Goal: Transaction & Acquisition: Purchase product/service

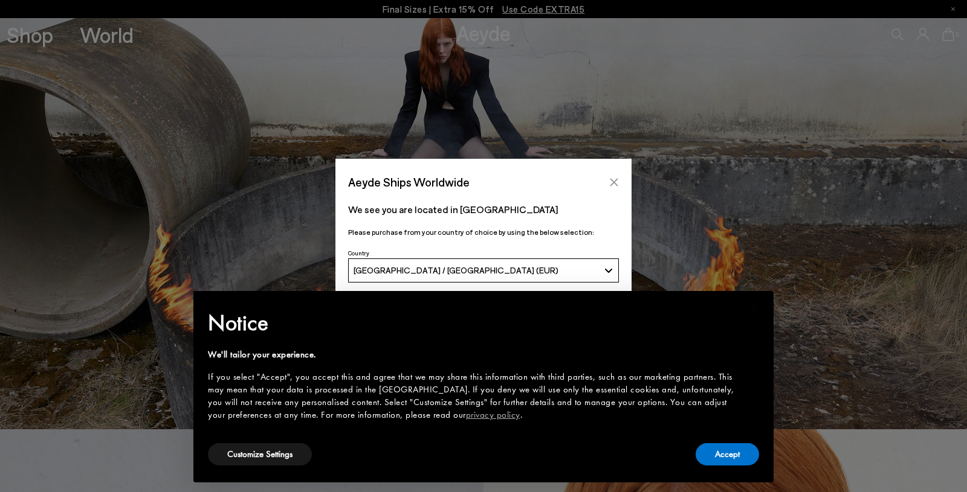
click at [611, 175] on button "Close" at bounding box center [614, 182] width 18 height 18
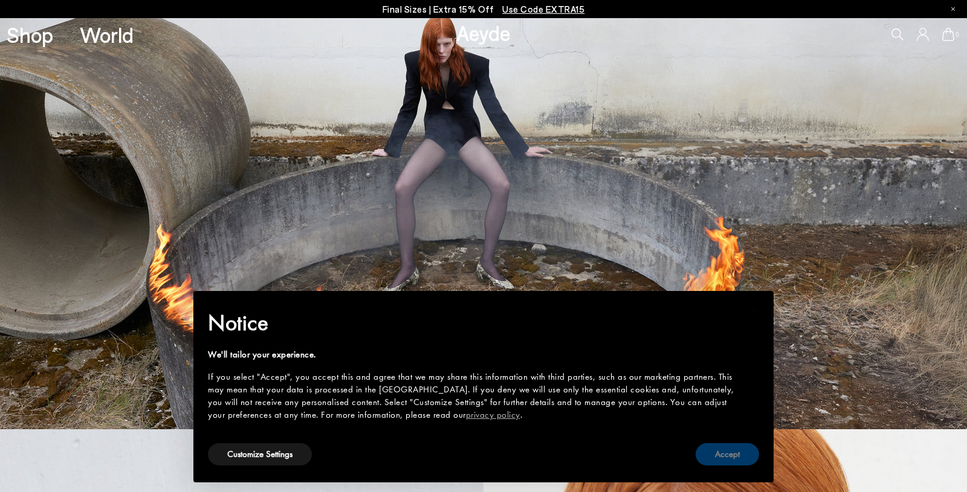
click at [725, 429] on button "Accept" at bounding box center [727, 455] width 63 height 22
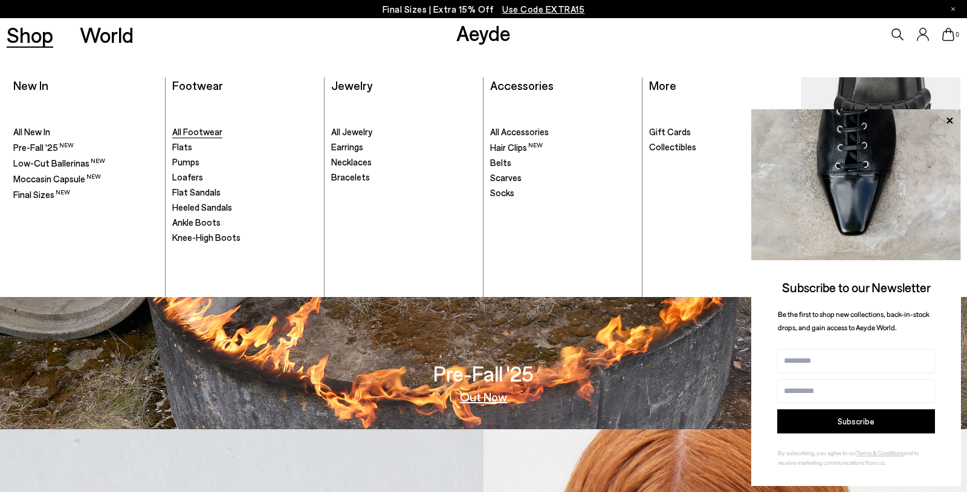
click at [203, 130] on span "All Footwear" at bounding box center [197, 131] width 50 height 11
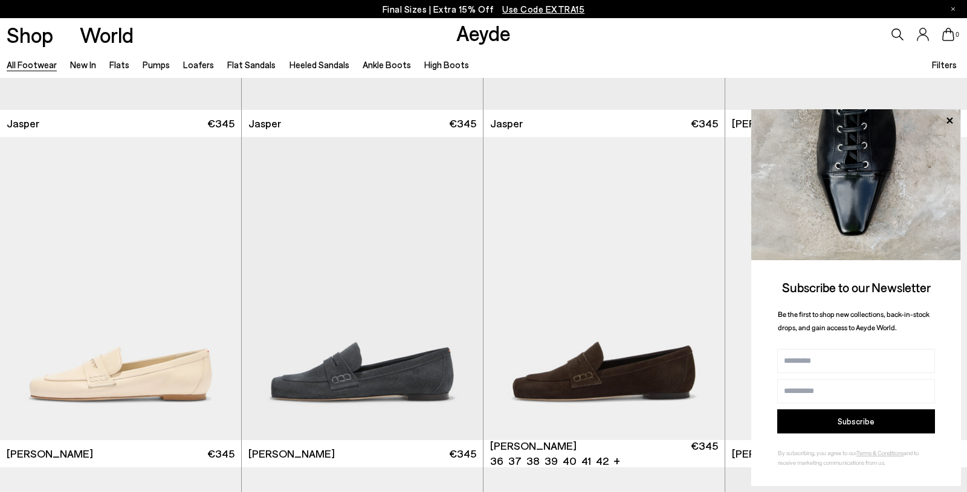
scroll to position [604, 0]
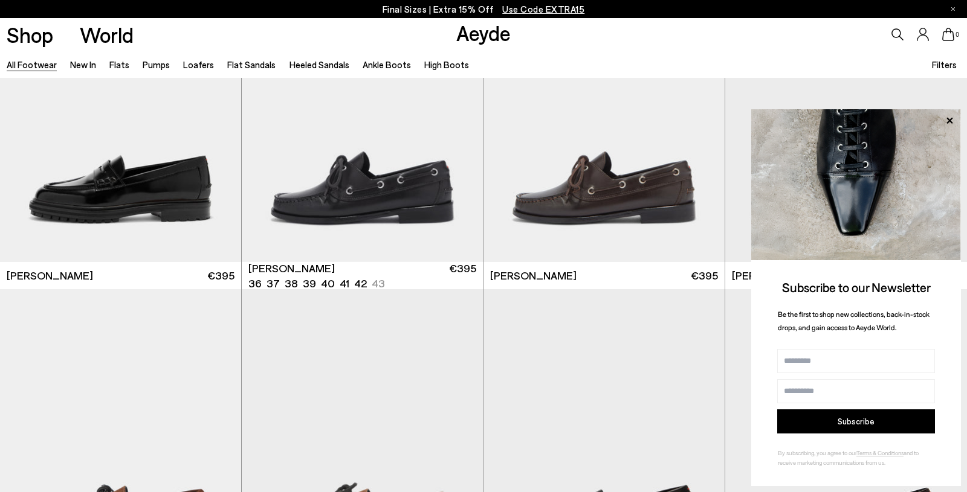
scroll to position [1060, 0]
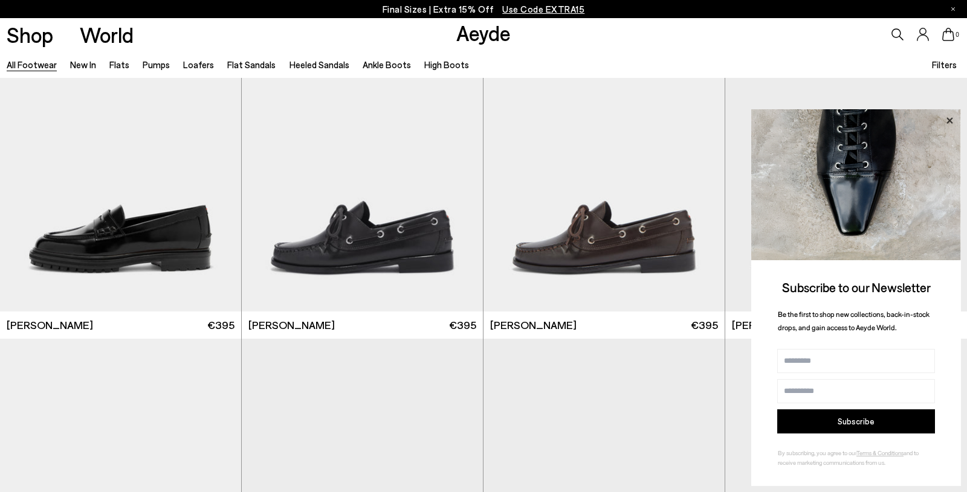
click at [950, 118] on icon at bounding box center [949, 120] width 6 height 6
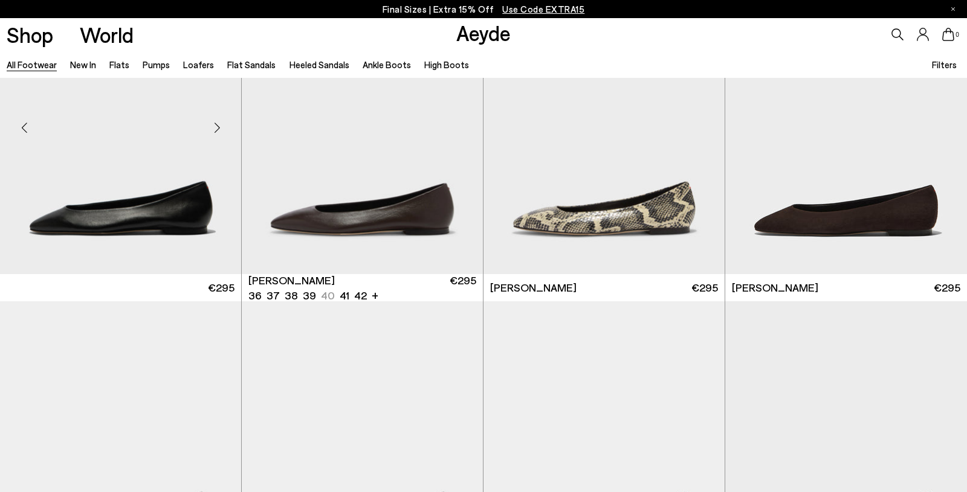
scroll to position [2090, 0]
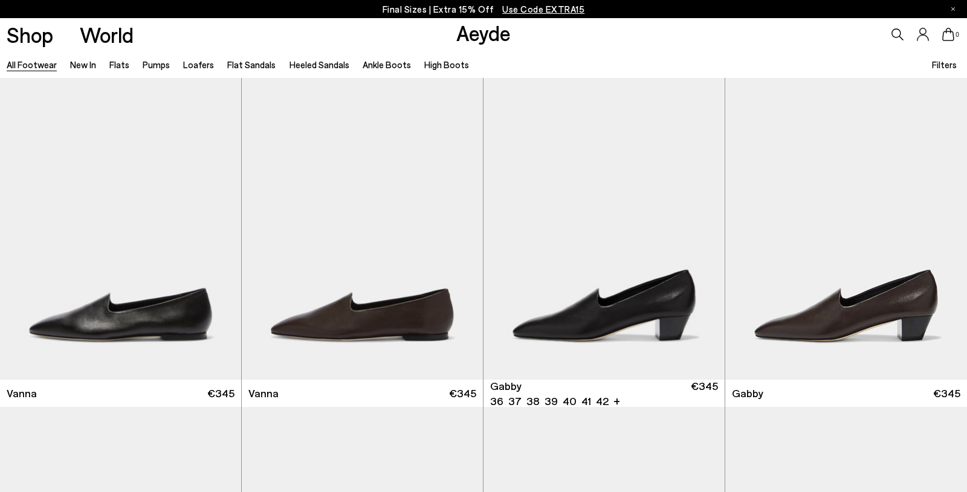
scroll to position [2807, 0]
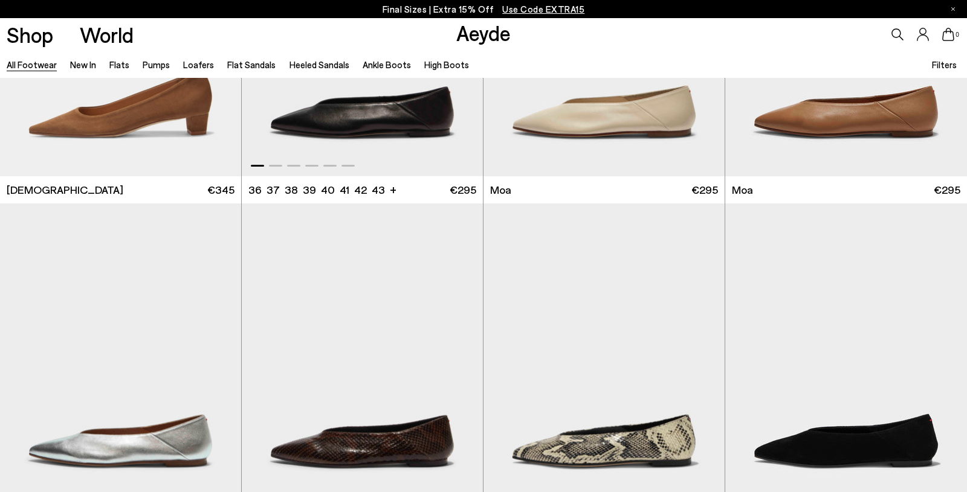
scroll to position [5590, 0]
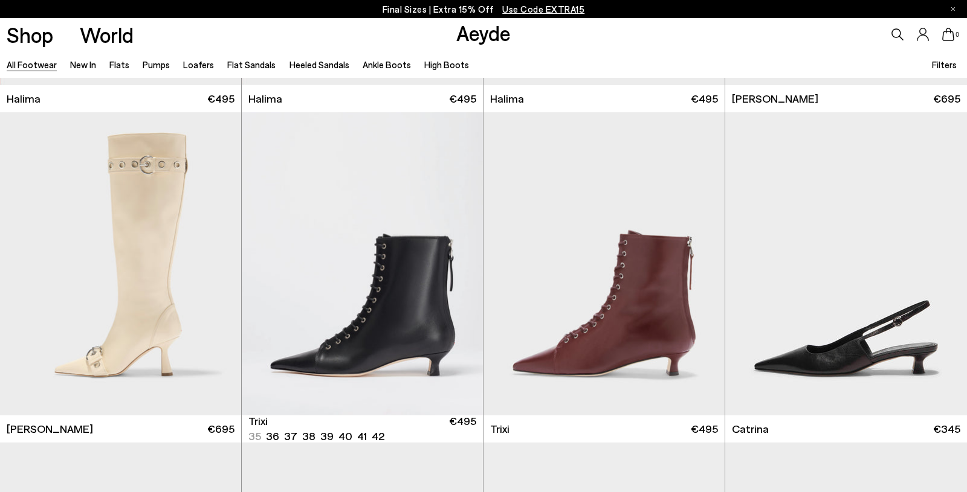
scroll to position [8354, 0]
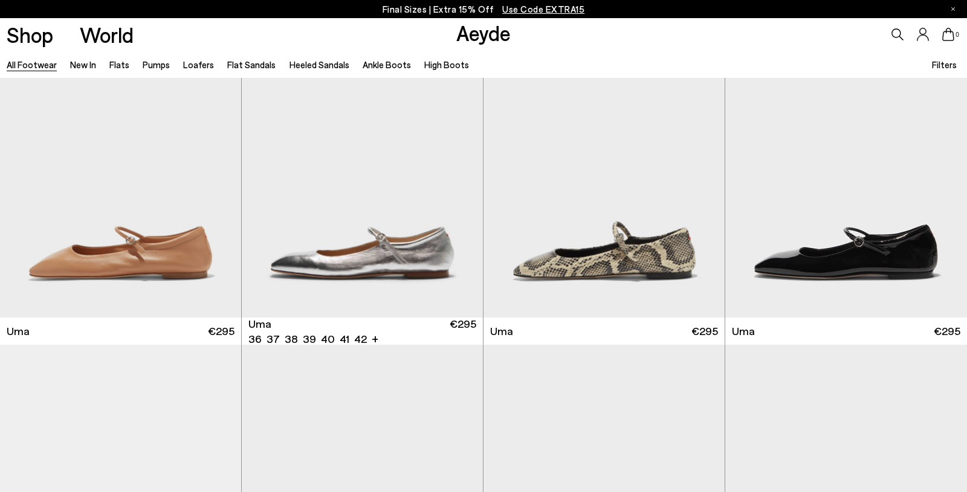
scroll to position [10322, 0]
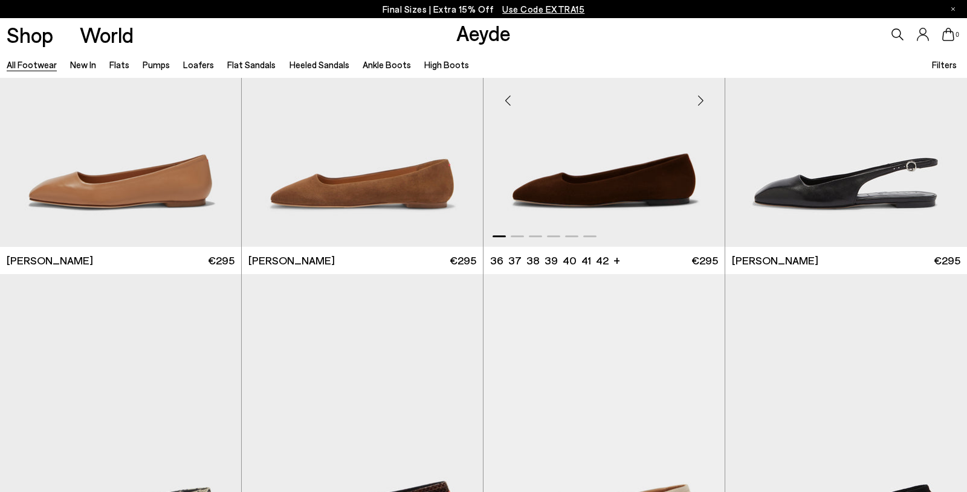
scroll to position [11458, 0]
